Goal: Task Accomplishment & Management: Use online tool/utility

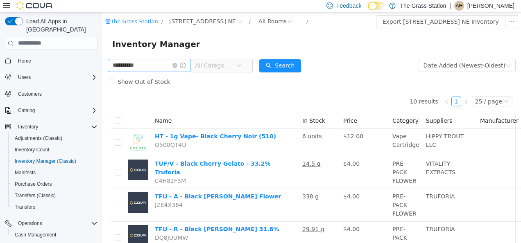
click at [186, 68] on span at bounding box center [179, 65] width 13 height 6
click at [177, 67] on icon "icon: close-circle" at bounding box center [175, 65] width 5 height 5
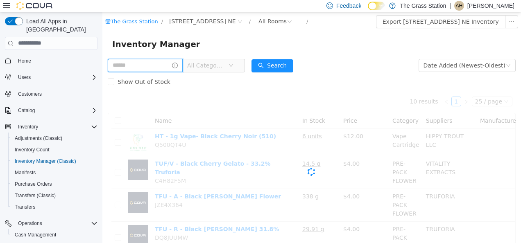
click at [177, 65] on input "text" at bounding box center [145, 65] width 75 height 13
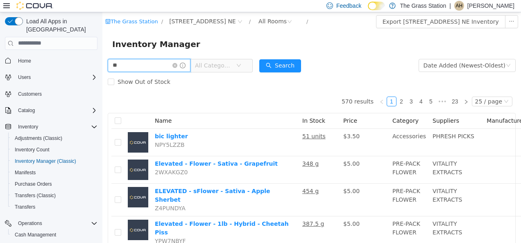
type input "**********"
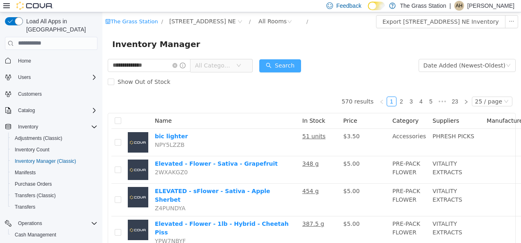
click at [298, 67] on button "Search" at bounding box center [280, 65] width 42 height 13
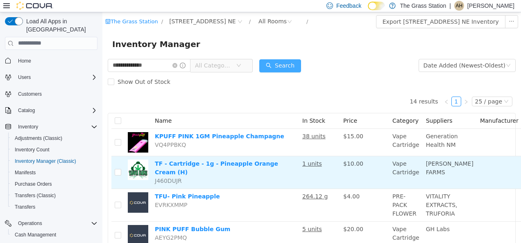
scroll to position [41, 0]
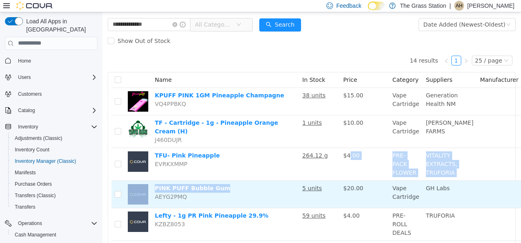
drag, startPoint x: 348, startPoint y: 164, endPoint x: 231, endPoint y: 183, distance: 119.2
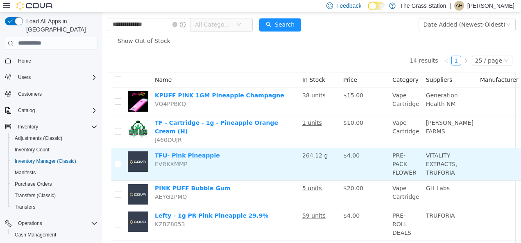
drag, startPoint x: 231, startPoint y: 183, endPoint x: 235, endPoint y: 153, distance: 30.7
click at [235, 153] on td "TFU- Pink Pineapple EVRKXMMP" at bounding box center [226, 164] width 148 height 33
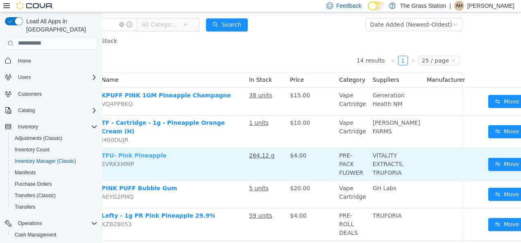
scroll to position [41, 56]
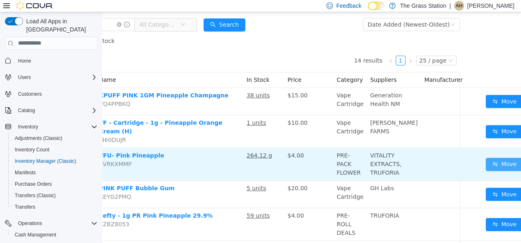
click at [490, 160] on button "Move" at bounding box center [505, 164] width 38 height 13
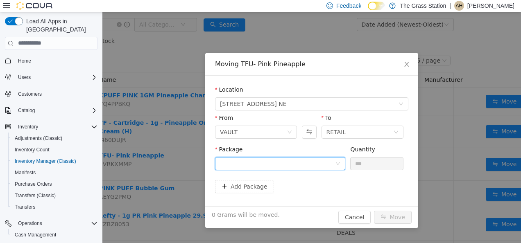
click at [252, 165] on div at bounding box center [277, 163] width 115 height 12
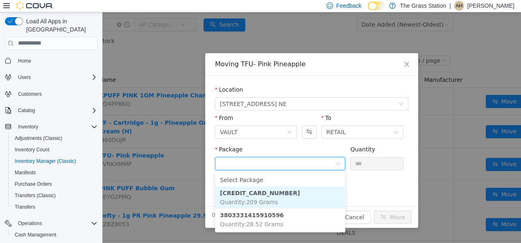
click at [260, 197] on li "3625142743607979 Quantity : 209 Grams" at bounding box center [280, 197] width 130 height 22
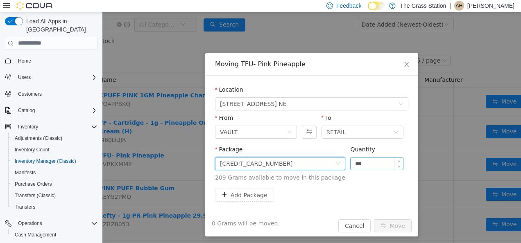
click at [353, 163] on input "***" at bounding box center [377, 163] width 52 height 12
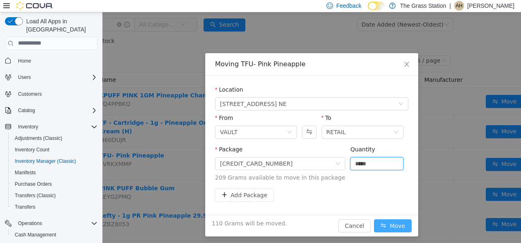
type input "*****"
click at [390, 228] on button "Move" at bounding box center [393, 225] width 38 height 13
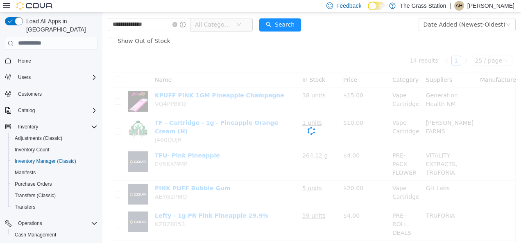
scroll to position [41, 0]
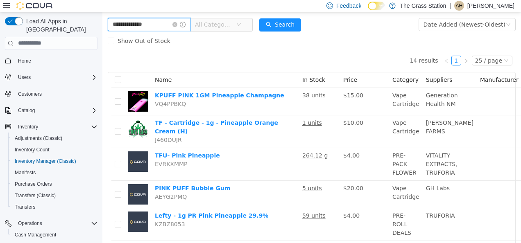
click at [184, 27] on input "**********" at bounding box center [149, 24] width 83 height 13
type input "*"
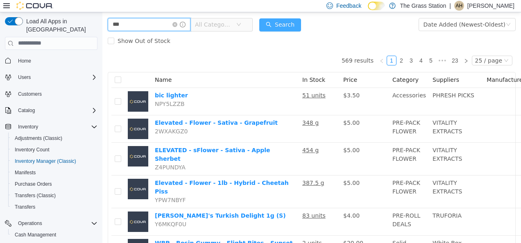
type input "**"
click at [277, 27] on button "Search" at bounding box center [280, 24] width 42 height 13
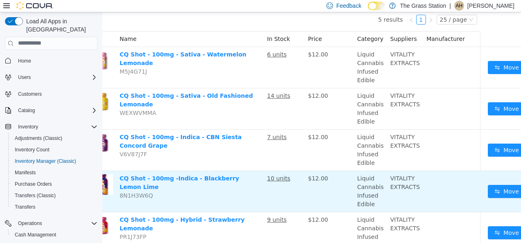
scroll to position [82, 56]
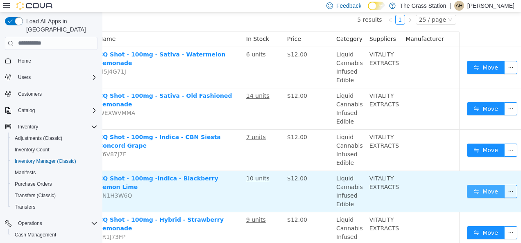
click at [479, 195] on button "Move" at bounding box center [486, 191] width 38 height 13
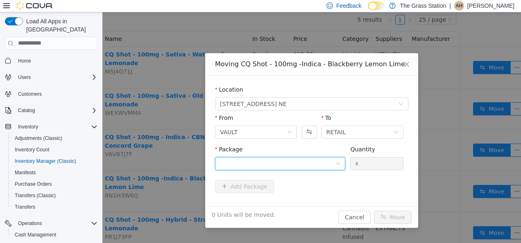
click at [273, 164] on div at bounding box center [277, 163] width 115 height 12
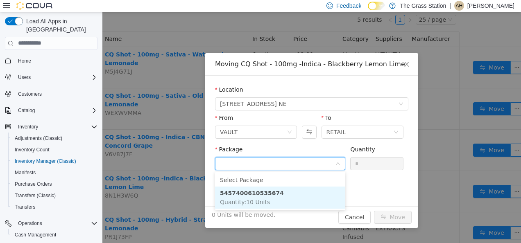
click at [270, 201] on li "5457400610535674 Quantity : 10 Units" at bounding box center [280, 197] width 130 height 22
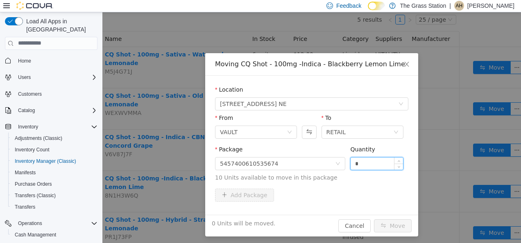
click at [355, 161] on input "*" at bounding box center [377, 163] width 52 height 12
type input "**"
click at [394, 225] on button "Move" at bounding box center [393, 225] width 38 height 13
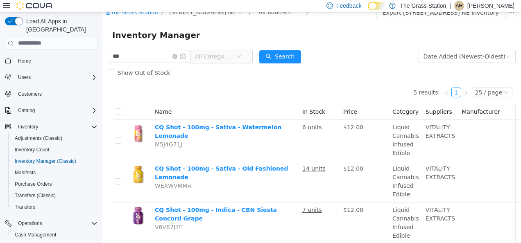
scroll to position [0, 0]
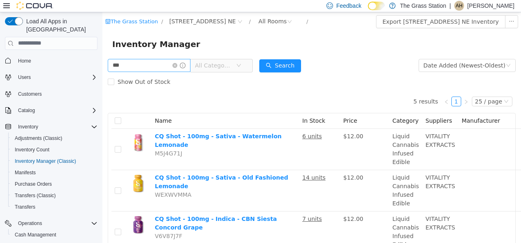
click at [177, 67] on icon "icon: close-circle" at bounding box center [175, 65] width 5 height 5
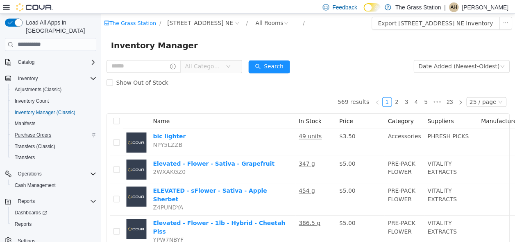
scroll to position [50, 0]
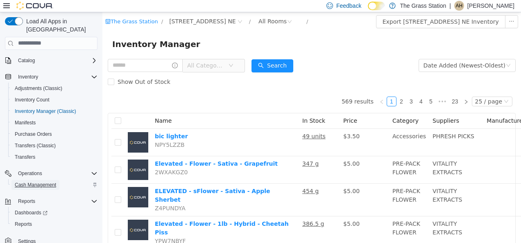
click at [45, 182] on span "Cash Management" at bounding box center [35, 185] width 41 height 7
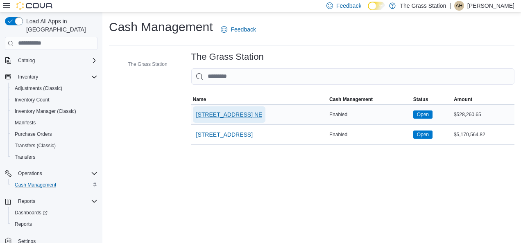
click at [232, 113] on span "[STREET_ADDRESS] NE" at bounding box center [229, 115] width 66 height 8
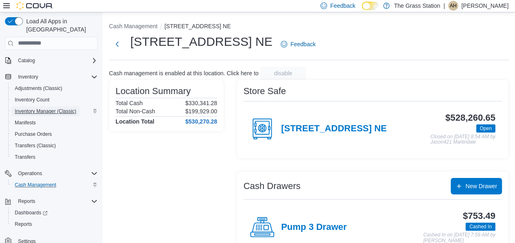
click at [39, 108] on span "Inventory Manager (Classic)" at bounding box center [45, 111] width 61 height 7
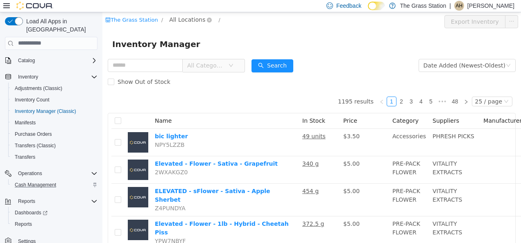
click at [184, 21] on span "All Locations" at bounding box center [187, 19] width 36 height 9
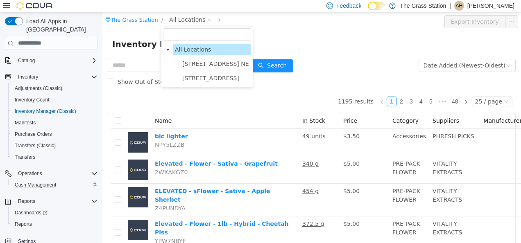
click at [205, 61] on span "[STREET_ADDRESS] NE" at bounding box center [215, 63] width 67 height 7
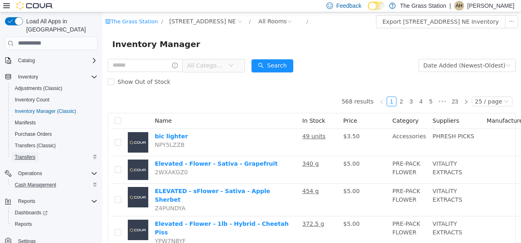
click at [33, 154] on span "Transfers" at bounding box center [25, 157] width 20 height 7
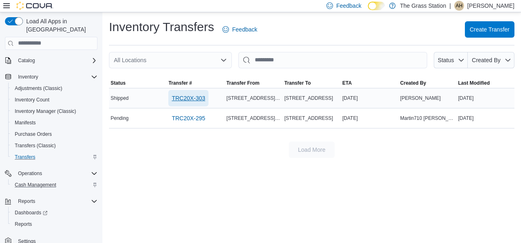
click at [181, 97] on span "TRC20X-303" at bounding box center [189, 98] width 34 height 8
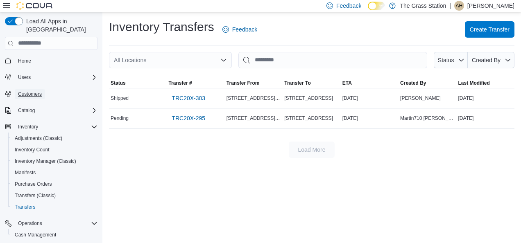
click at [36, 91] on span "Customers" at bounding box center [30, 94] width 24 height 7
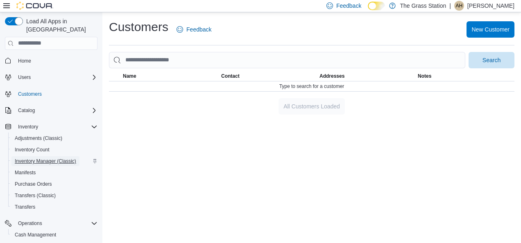
click at [35, 158] on span "Inventory Manager (Classic)" at bounding box center [45, 161] width 61 height 7
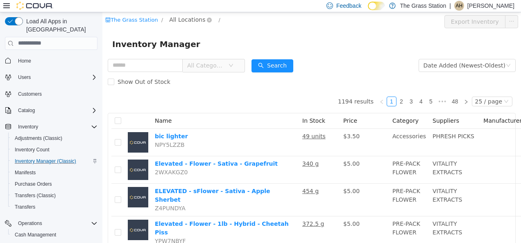
click at [185, 19] on span "All Locations" at bounding box center [187, 19] width 36 height 9
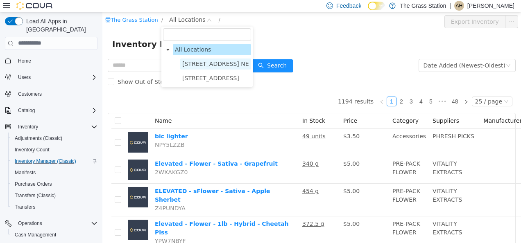
click at [208, 64] on span "[STREET_ADDRESS] NE" at bounding box center [215, 63] width 67 height 7
